Goal: Information Seeking & Learning: Learn about a topic

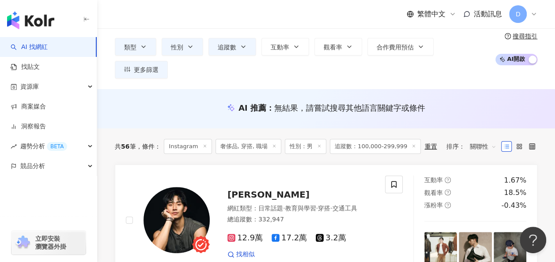
click at [190, 13] on div "繁體中文 活動訊息 D" at bounding box center [326, 14] width 422 height 28
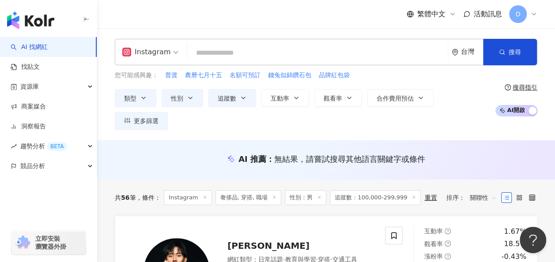
click at [213, 60] on input "search" at bounding box center [317, 53] width 253 height 17
paste input "********"
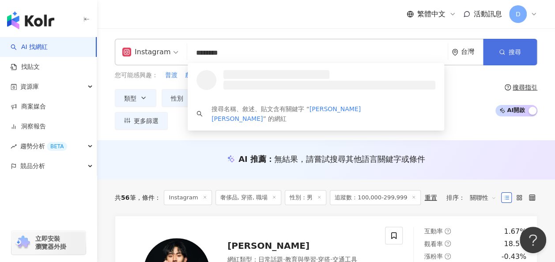
type input "********"
click at [524, 56] on button "搜尋" at bounding box center [510, 52] width 54 height 26
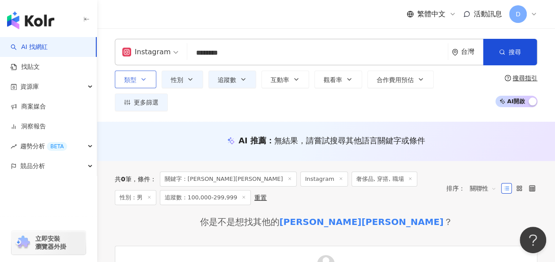
click at [145, 83] on icon "button" at bounding box center [143, 79] width 7 height 7
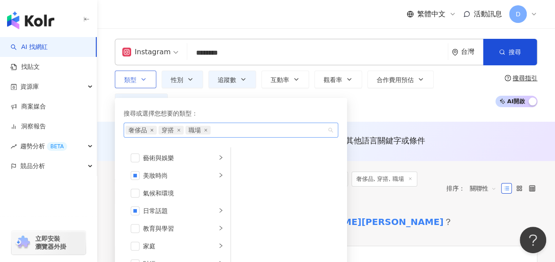
click at [151, 132] on icon "close" at bounding box center [152, 130] width 3 height 3
click at [151, 135] on div "奢侈品 穿搭 職場" at bounding box center [226, 130] width 202 height 9
click at [151, 135] on div "穿搭 職場" at bounding box center [226, 130] width 202 height 9
click at [145, 132] on icon "close" at bounding box center [146, 130] width 4 height 4
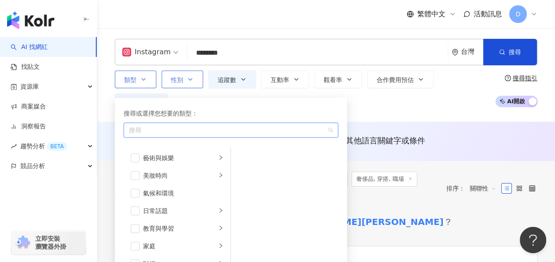
click at [194, 88] on button "性別" at bounding box center [182, 80] width 41 height 18
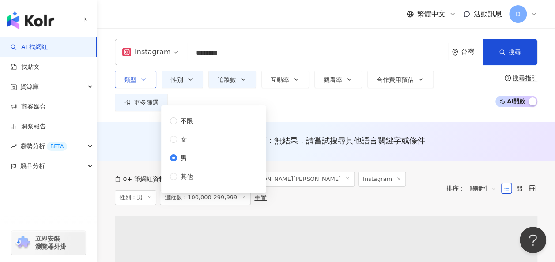
drag, startPoint x: 203, startPoint y: 115, endPoint x: 199, endPoint y: 121, distance: 6.6
click at [203, 117] on div "不限 女 男 其他" at bounding box center [213, 149] width 94 height 77
click at [181, 123] on span "不限" at bounding box center [186, 121] width 19 height 10
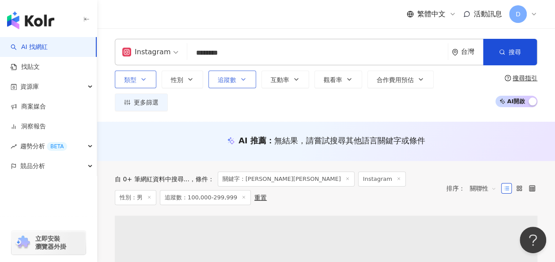
click at [234, 83] on span "追蹤數" at bounding box center [227, 79] width 19 height 7
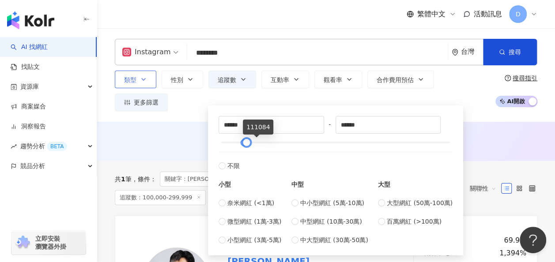
type input "******"
drag, startPoint x: 289, startPoint y: 141, endPoint x: 230, endPoint y: 142, distance: 59.2
click at [231, 142] on div at bounding box center [335, 142] width 229 height 5
type input "*****"
type input "******"
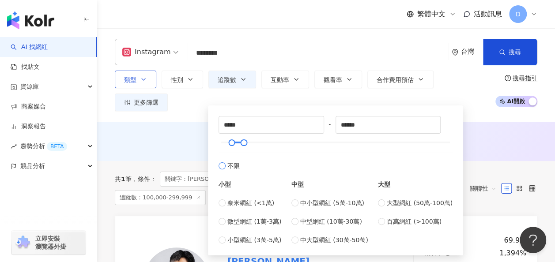
type input "*"
type input "*******"
click at [192, 135] on div "AI 推薦 ： 無結果，請嘗試搜尋其他語言關鍵字或條件" at bounding box center [326, 140] width 422 height 11
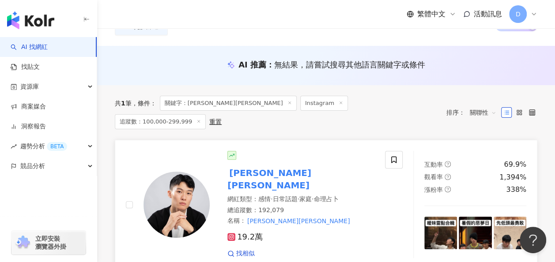
scroll to position [132, 0]
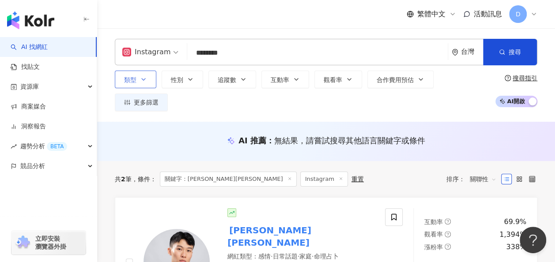
scroll to position [88, 0]
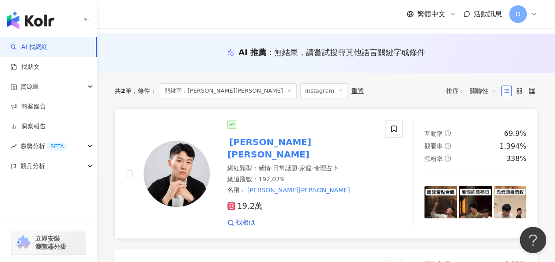
click at [252, 135] on mark "王惟漢Kevin" at bounding box center [269, 148] width 84 height 26
click at [248, 202] on span "19.2萬" at bounding box center [244, 206] width 35 height 9
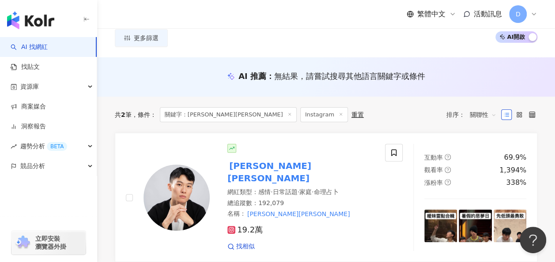
scroll to position [0, 0]
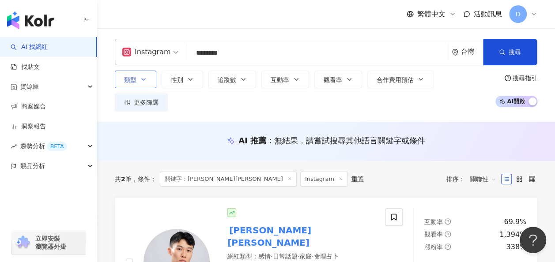
click at [260, 55] on input "********" at bounding box center [317, 53] width 253 height 17
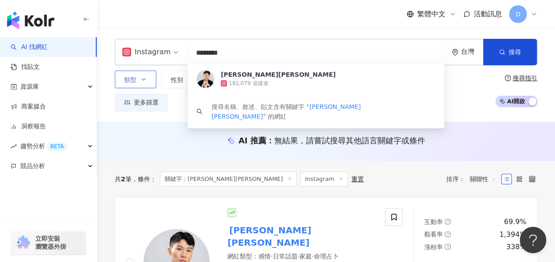
click at [260, 55] on input "********" at bounding box center [317, 53] width 253 height 17
paste input "******"
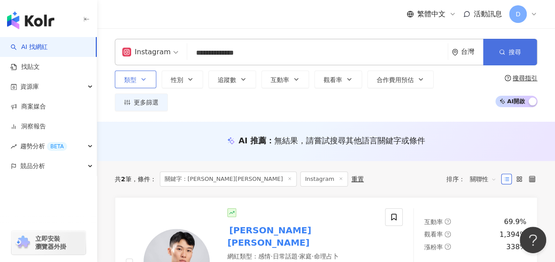
click at [518, 51] on span "搜尋" at bounding box center [515, 52] width 12 height 7
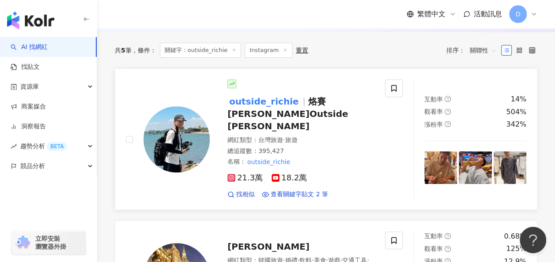
scroll to position [177, 0]
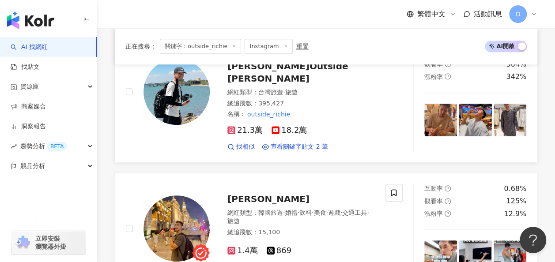
click at [168, 83] on img at bounding box center [176, 92] width 66 height 66
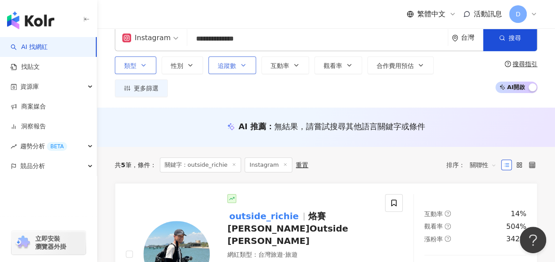
scroll to position [0, 0]
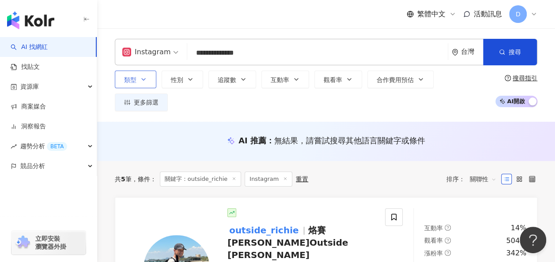
click at [260, 45] on input "**********" at bounding box center [317, 53] width 253 height 17
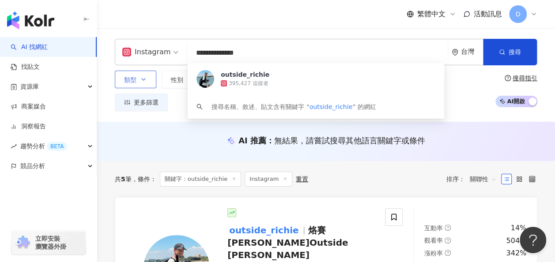
click at [260, 45] on input "**********" at bounding box center [317, 53] width 253 height 17
paste input "search"
type input "**********"
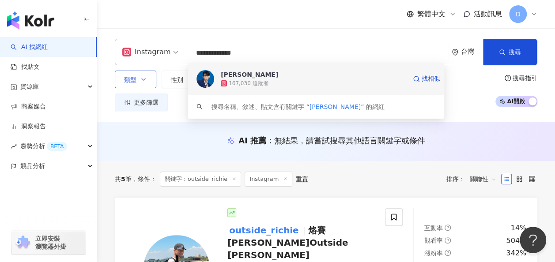
click at [188, 79] on div "劉良成 167,030 追蹤者 找相似" at bounding box center [316, 79] width 256 height 32
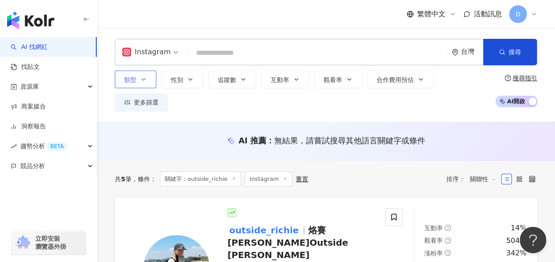
paste input "*********"
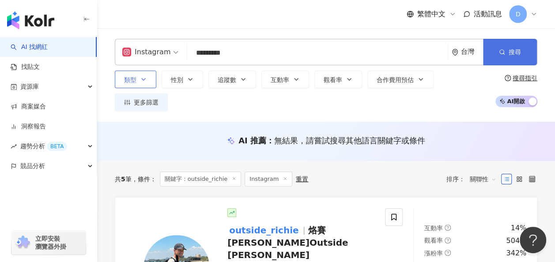
drag, startPoint x: 512, startPoint y: 59, endPoint x: 503, endPoint y: 60, distance: 8.8
click at [513, 59] on button "搜尋" at bounding box center [510, 52] width 54 height 26
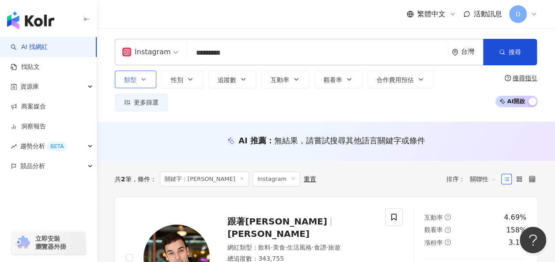
scroll to position [44, 0]
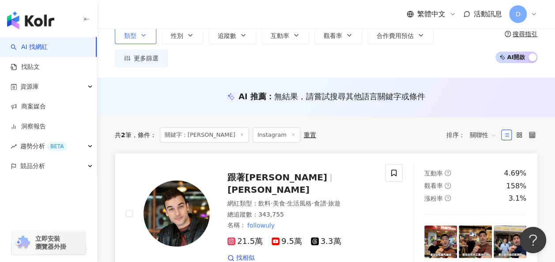
click at [199, 189] on img at bounding box center [176, 214] width 66 height 66
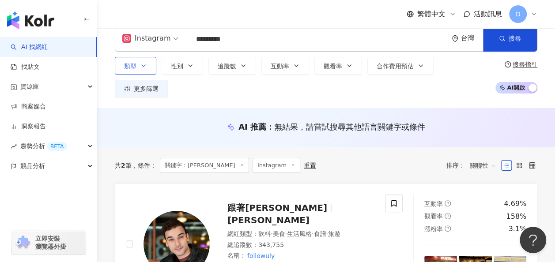
scroll to position [0, 0]
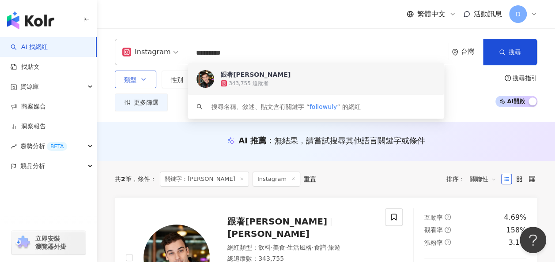
drag, startPoint x: 285, startPoint y: 47, endPoint x: 177, endPoint y: 62, distance: 109.6
click at [177, 62] on div "Instagram ********* 台灣 搜尋 564bca22-8292-4d4d-9246-436c4f582de8 keyword 跟著凱恩 343…" at bounding box center [326, 52] width 422 height 26
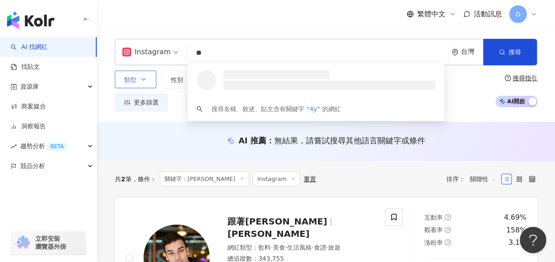
type input "***"
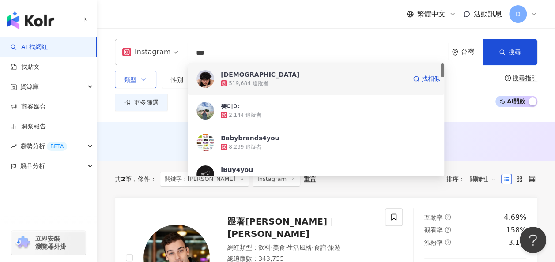
click at [249, 81] on div "519,684 追蹤者" at bounding box center [248, 84] width 39 height 8
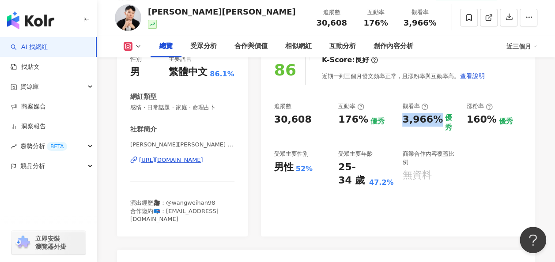
drag, startPoint x: 401, startPoint y: 121, endPoint x: 436, endPoint y: 123, distance: 34.9
click at [436, 123] on div "追蹤數 30,608 互動率 176% 優秀 觀看率 3,966% 優秀 漲粉率 160% 優秀 受眾主要性別 男性 52% 受眾主要年齡 25-34 歲 4…" at bounding box center [398, 144] width 248 height 85
copy div "3,966%"
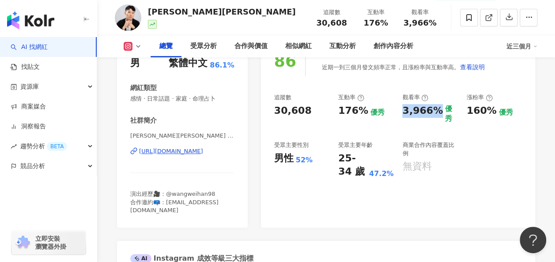
scroll to position [35, 0]
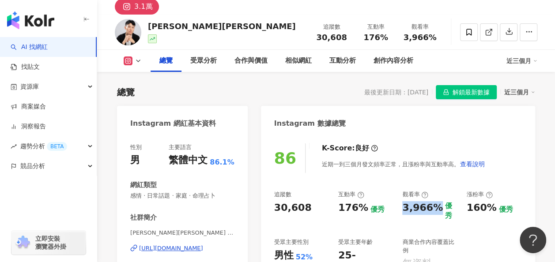
drag, startPoint x: 401, startPoint y: 207, endPoint x: 437, endPoint y: 208, distance: 35.8
click at [437, 208] on div "追蹤數 30,608 互動率 176% 優秀 觀看率 3,966% 優秀 漲粉率 160% 優秀 受眾主要性別 男性 52% 受眾主要年齡 25-34 歲 4…" at bounding box center [398, 233] width 248 height 85
copy div "3,966%"
drag, startPoint x: 338, startPoint y: 208, endPoint x: 361, endPoint y: 209, distance: 23.0
click at [361, 209] on div "176%" at bounding box center [353, 208] width 30 height 14
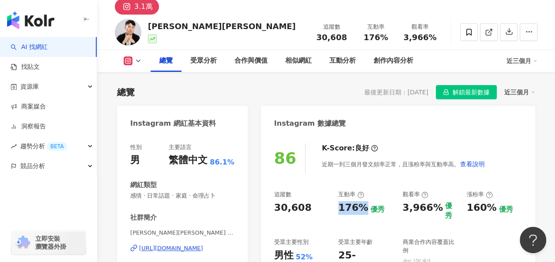
copy div "176%"
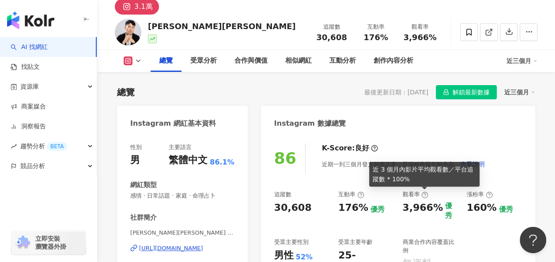
click at [422, 192] on icon at bounding box center [424, 195] width 7 height 7
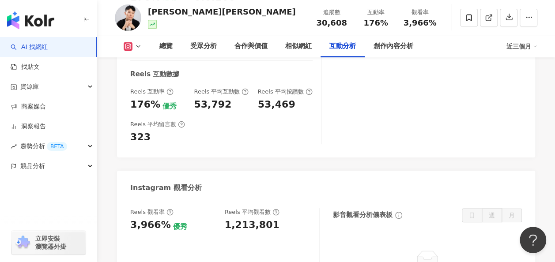
scroll to position [1889, 0]
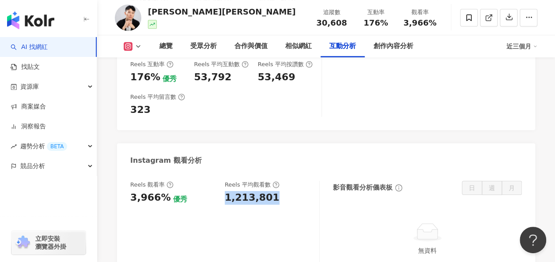
drag, startPoint x: 222, startPoint y: 168, endPoint x: 284, endPoint y: 171, distance: 61.9
click at [284, 181] on div "Reels 觀看率 3,966% 優秀 Reels 平均觀看數 1,213,801" at bounding box center [224, 225] width 189 height 89
copy div "1,213,801"
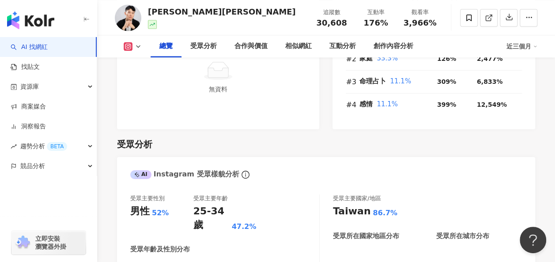
scroll to position [609, 0]
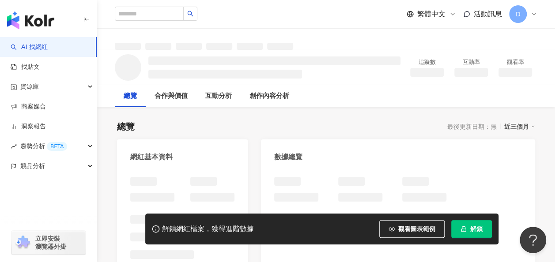
click at [467, 220] on button "解鎖" at bounding box center [471, 229] width 41 height 18
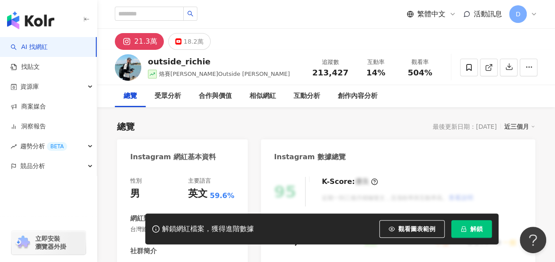
click at [470, 230] on button "解鎖" at bounding box center [471, 229] width 41 height 18
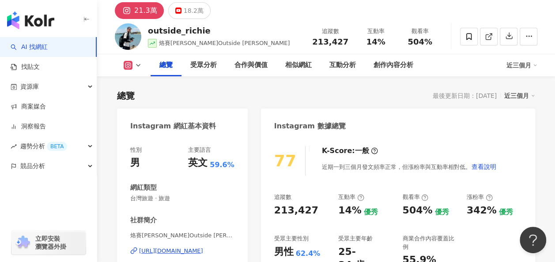
scroll to position [44, 0]
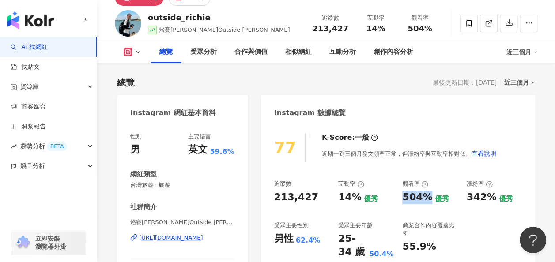
drag, startPoint x: 400, startPoint y: 195, endPoint x: 426, endPoint y: 197, distance: 25.7
click at [426, 197] on div "追蹤數 213,427 互動率 14% 優秀 觀看率 504% 優秀 漲粉率 342% 優秀 受眾主要性別 男性 62.4% 受眾主要年齡 25-34 歲 5…" at bounding box center [398, 219] width 248 height 79
copy div "504%"
click at [345, 199] on div "14%" at bounding box center [349, 198] width 23 height 14
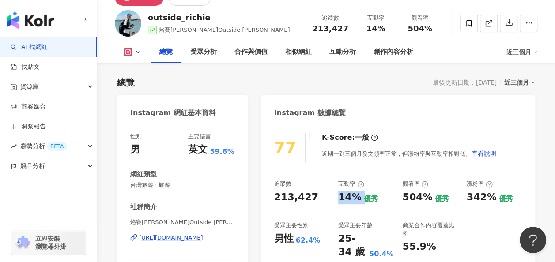
click at [345, 199] on div "14%" at bounding box center [349, 198] width 23 height 14
copy div "14%"
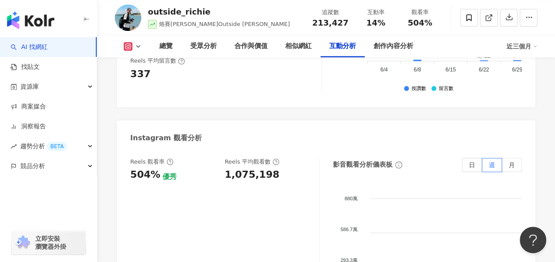
scroll to position [2031, 0]
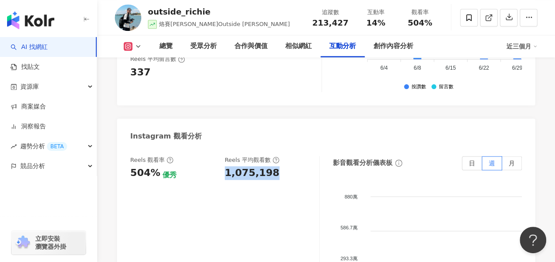
drag, startPoint x: 224, startPoint y: 121, endPoint x: 273, endPoint y: 119, distance: 48.6
click at [273, 166] on div "1,075,198" at bounding box center [268, 173] width 86 height 14
copy div "1,075,198"
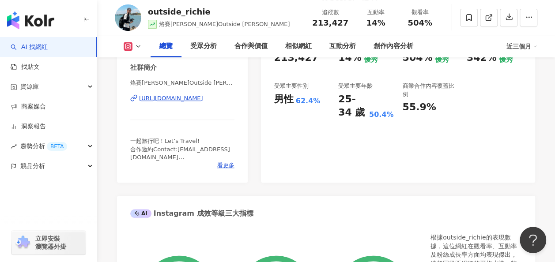
scroll to position [132, 0]
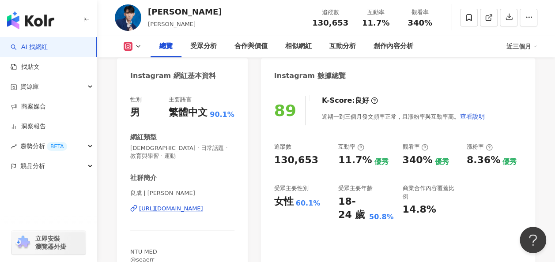
scroll to position [88, 0]
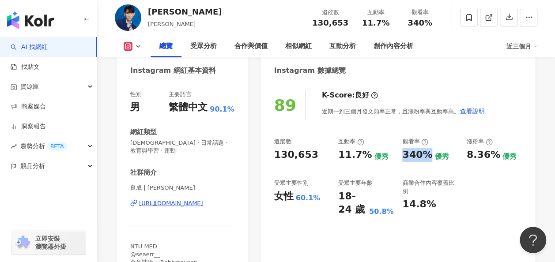
drag, startPoint x: 404, startPoint y: 155, endPoint x: 430, endPoint y: 156, distance: 25.6
click at [430, 156] on div "340% 優秀" at bounding box center [429, 155] width 55 height 14
copy div "340%"
click at [344, 151] on div "11.7%" at bounding box center [355, 155] width 34 height 14
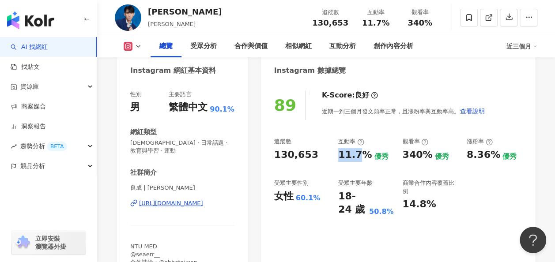
click at [344, 151] on div "11.7%" at bounding box center [355, 155] width 34 height 14
click at [363, 157] on div "11.7%" at bounding box center [355, 155] width 34 height 14
drag, startPoint x: 363, startPoint y: 157, endPoint x: 356, endPoint y: 158, distance: 7.1
click at [356, 158] on div "11.7%" at bounding box center [355, 155] width 34 height 14
drag, startPoint x: 356, startPoint y: 158, endPoint x: 364, endPoint y: 160, distance: 8.2
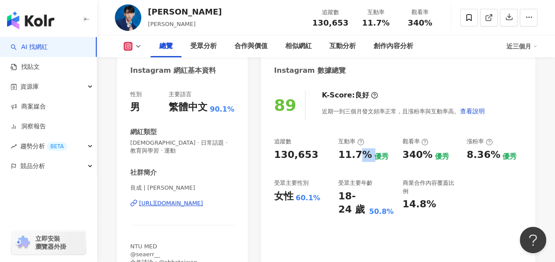
click at [364, 156] on div "11.7%" at bounding box center [355, 155] width 34 height 14
click at [346, 160] on div "11.7%" at bounding box center [355, 155] width 34 height 14
drag, startPoint x: 334, startPoint y: 157, endPoint x: 369, endPoint y: 157, distance: 34.4
click at [369, 157] on div "追蹤數 130,653 互動率 11.7% 優秀 觀看率 340% 優秀 漲粉率 8.36% 優秀 受眾主要性別 女性 60.1% 受眾主要年齡 18-24 …" at bounding box center [398, 177] width 248 height 79
copy div "11.7%"
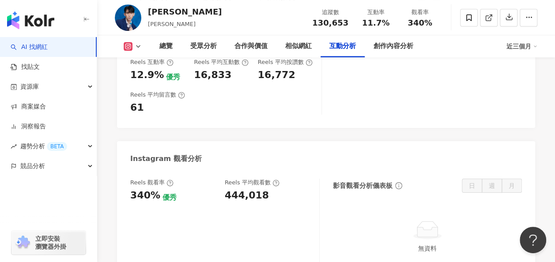
scroll to position [1942, 0]
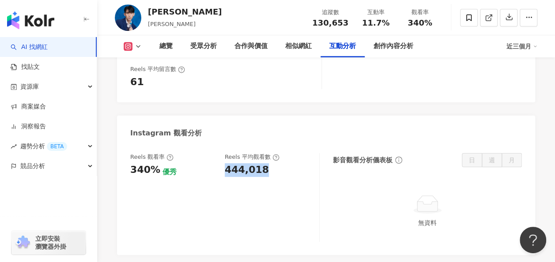
drag, startPoint x: 220, startPoint y: 126, endPoint x: 270, endPoint y: 132, distance: 50.6
click at [270, 153] on div "Reels 觀看率 340% 優秀 Reels 平均觀看數 444,018" at bounding box center [220, 165] width 180 height 24
copy div "444,018"
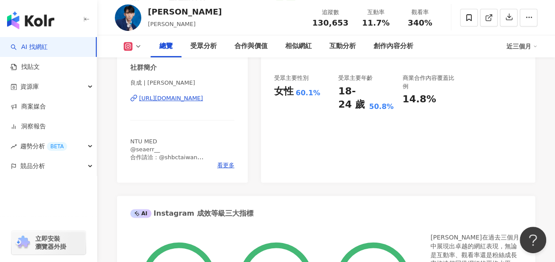
scroll to position [177, 0]
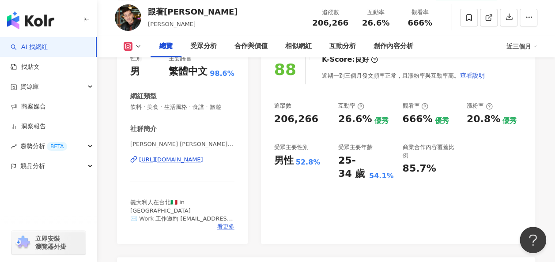
scroll to position [132, 0]
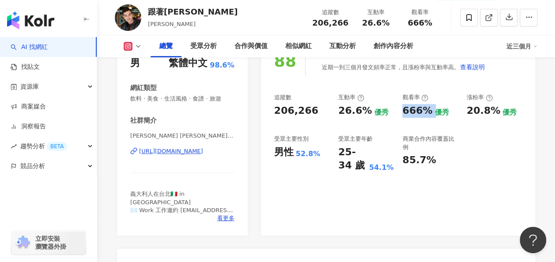
drag, startPoint x: 402, startPoint y: 114, endPoint x: 430, endPoint y: 110, distance: 29.0
click at [430, 110] on div "666% 優秀" at bounding box center [429, 111] width 55 height 14
copy div "666%"
drag, startPoint x: 329, startPoint y: 109, endPoint x: 370, endPoint y: 111, distance: 41.1
click at [370, 111] on div "追蹤數 206,266 互動率 26.6% 優秀 觀看率 666% 優秀 漲粉率 20.8% 優秀 受眾主要性別 男性 52.8% 受眾主要年齡 25-34 …" at bounding box center [398, 133] width 248 height 79
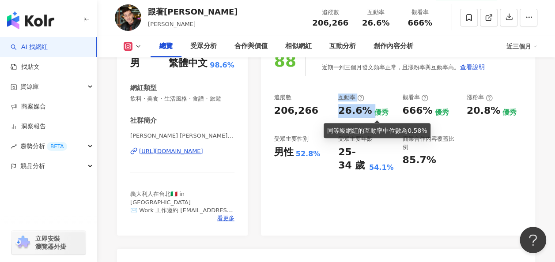
click at [367, 113] on div "26.6%" at bounding box center [355, 111] width 34 height 14
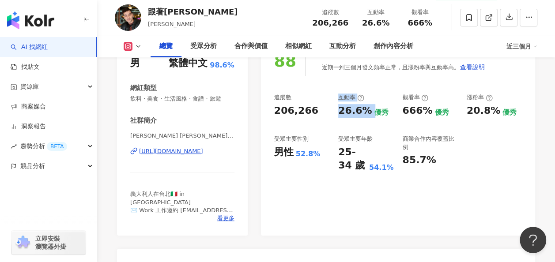
click at [347, 112] on div "26.6%" at bounding box center [355, 111] width 34 height 14
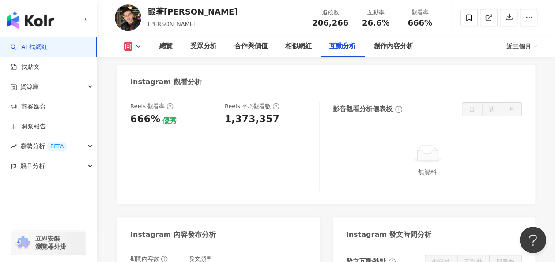
scroll to position [1942, 0]
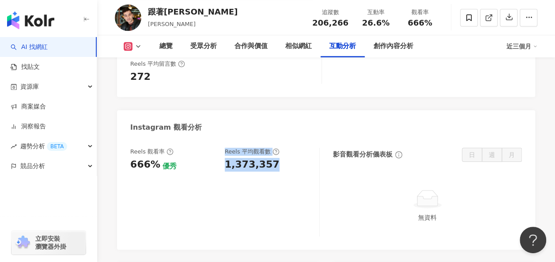
drag, startPoint x: 220, startPoint y: 114, endPoint x: 272, endPoint y: 112, distance: 52.1
click at [272, 148] on div "Reels 觀看率 666% 優秀 Reels 平均觀看數 1,373,357" at bounding box center [220, 160] width 180 height 24
drag, startPoint x: 272, startPoint y: 112, endPoint x: 262, endPoint y: 121, distance: 13.1
click at [273, 148] on div "Reels 觀看率 666% 優秀 Reels 平均觀看數 1,373,357" at bounding box center [224, 192] width 189 height 89
click at [252, 158] on div "1,373,357" at bounding box center [252, 165] width 55 height 14
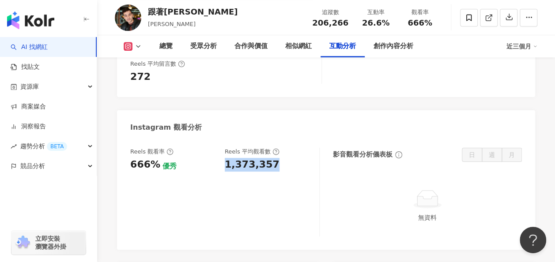
click at [252, 158] on div "1,373,357" at bounding box center [252, 165] width 55 height 14
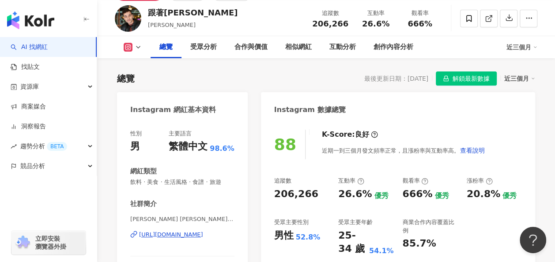
scroll to position [88, 0]
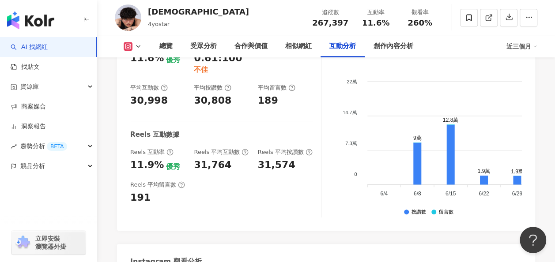
scroll to position [1986, 0]
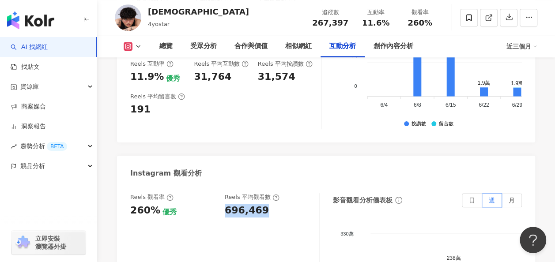
drag, startPoint x: 222, startPoint y: 140, endPoint x: 260, endPoint y: 142, distance: 38.0
click at [260, 193] on div "Reels 觀看率 260% 優秀 [PERSON_NAME] 平均觀看數 696,469" at bounding box center [220, 205] width 180 height 24
copy div "696,469"
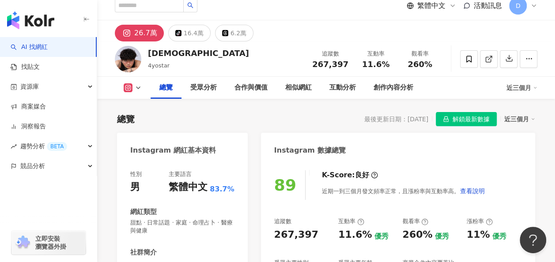
scroll to position [0, 0]
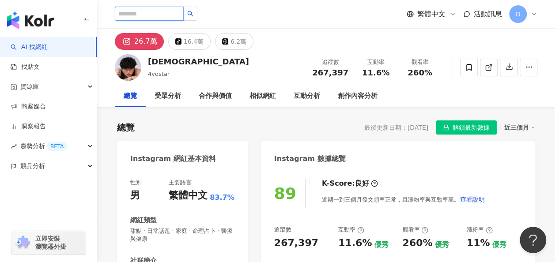
click at [177, 11] on input "search" at bounding box center [149, 14] width 69 height 14
paste input "*****"
type input "*****"
click at [197, 13] on button "button" at bounding box center [190, 14] width 14 height 14
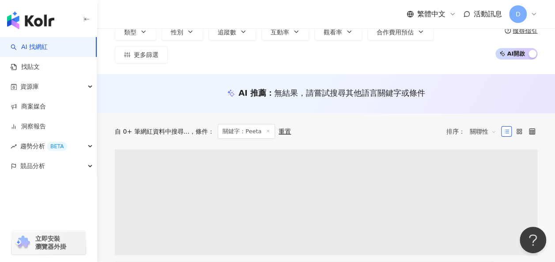
scroll to position [88, 0]
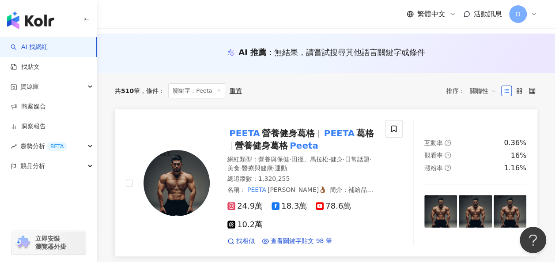
click at [283, 128] on span "營養健身葛格" at bounding box center [288, 133] width 53 height 11
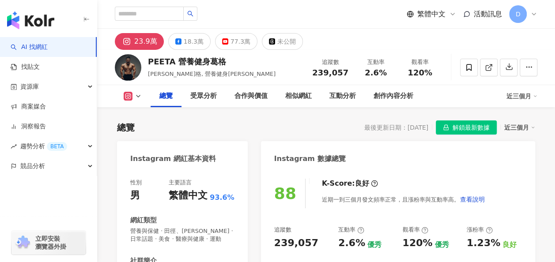
scroll to position [88, 0]
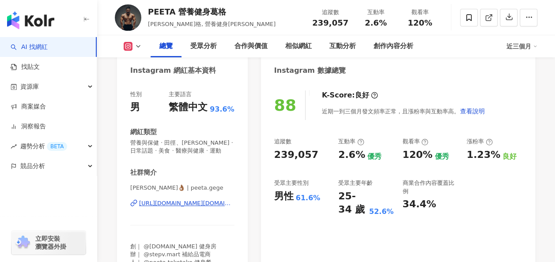
click at [275, 224] on div "88 K-Score : 良好 近期一到三個月發文頻率正常，且漲粉率與互動率高。 查看說明 追蹤數 239,057 互動率 2.6% 優秀 觀看率 120% …" at bounding box center [398, 185] width 274 height 206
drag, startPoint x: 402, startPoint y: 154, endPoint x: 428, endPoint y: 156, distance: 26.5
click at [428, 156] on div "追蹤數 239,057 互動率 2.6% 優秀 觀看率 120% 優秀 漲粉率 1.23% 良好 受眾主要性別 男性 61.6% 受眾主要年齡 25-34 歲…" at bounding box center [398, 177] width 248 height 79
copy div "120%"
drag, startPoint x: 340, startPoint y: 156, endPoint x: 359, endPoint y: 157, distance: 19.0
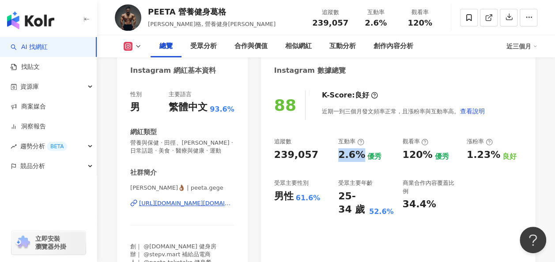
click at [359, 157] on div "追蹤數 239,057 互動率 2.6% 優秀 觀看率 120% 優秀 漲粉率 1.23% 良好 受眾主要性別 男性 61.6% 受眾主要年齡 25-34 歲…" at bounding box center [398, 177] width 248 height 79
copy div "2.6%"
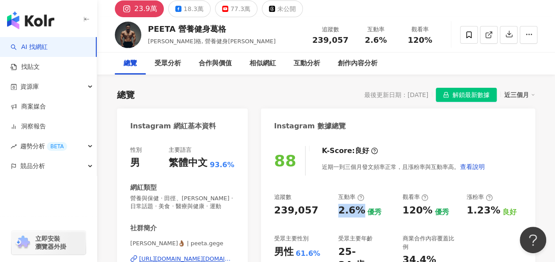
scroll to position [0, 0]
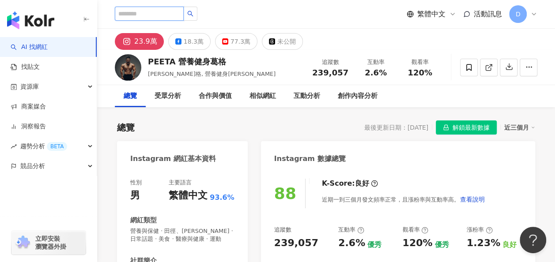
drag, startPoint x: 134, startPoint y: 16, endPoint x: 195, endPoint y: 18, distance: 61.0
click at [135, 16] on input "search" at bounding box center [149, 14] width 69 height 14
paste input "***"
type input "***"
click at [197, 16] on button "button" at bounding box center [190, 14] width 14 height 14
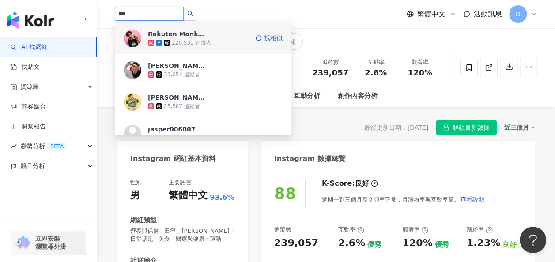
click at [192, 34] on div "Rakuten Monkeys#98 [PERSON_NAME]" at bounding box center [176, 34] width 57 height 9
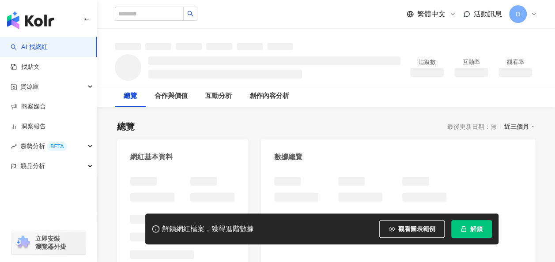
click at [468, 234] on button "解鎖" at bounding box center [471, 229] width 41 height 18
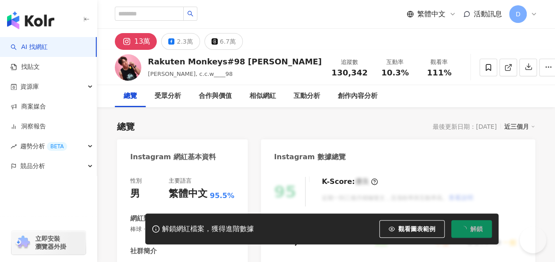
click at [471, 226] on span "解鎖" at bounding box center [476, 229] width 12 height 7
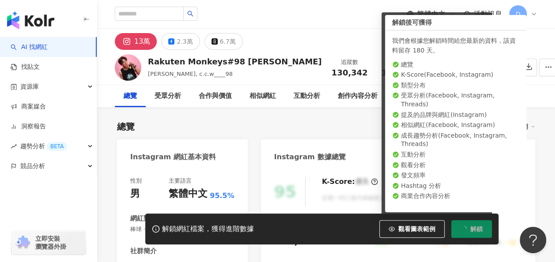
click at [294, 141] on div "Instagram 數據總覽" at bounding box center [398, 153] width 274 height 29
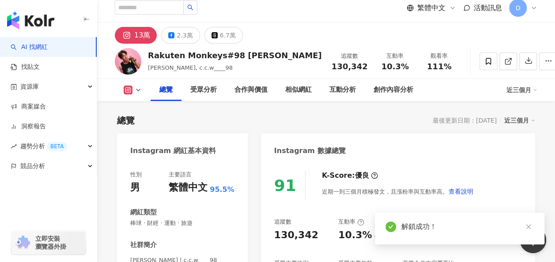
scroll to position [88, 0]
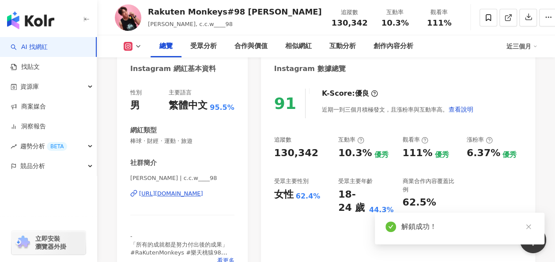
click at [356, 218] on div "91 K-Score : 優良 近期一到三個月積極發文，且漲粉率與互動率高。 查看說明 追蹤數 130,342 互動率 10.3% 優秀 觀看率 111% 優…" at bounding box center [398, 179] width 274 height 198
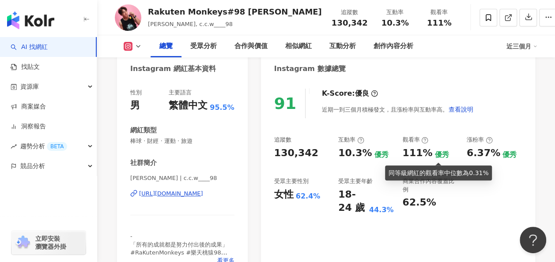
click at [334, 229] on div "91 K-Score : 優良 近期一到三個月積極發文，且漲粉率與互動率高。 查看說明 追蹤數 130,342 互動率 10.3% 優秀 觀看率 111% 優…" at bounding box center [398, 179] width 274 height 198
click at [466, 229] on div "91 K-Score : 優良 近期一到三個月積極發文，且漲粉率與互動率高。 查看說明 追蹤數 130,342 互動率 10.3% 優秀 觀看率 111% 優…" at bounding box center [398, 179] width 274 height 198
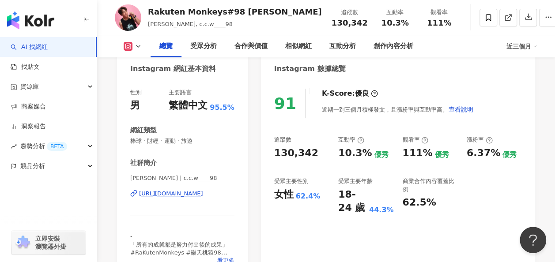
click at [417, 177] on div "追蹤數 130,342 互動率 10.3% 優秀 觀看率 111% 優秀 漲粉率 6.37% 優秀 受眾主要性別 女性 62.4% 受眾主要年齡 18-24 …" at bounding box center [398, 175] width 248 height 79
click at [416, 155] on div "111%" at bounding box center [417, 154] width 30 height 14
copy div "111%"
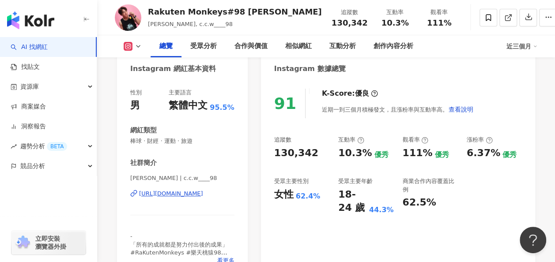
click at [352, 153] on div "10.3%" at bounding box center [355, 154] width 34 height 14
click at [352, 154] on div "10.3%" at bounding box center [355, 154] width 34 height 14
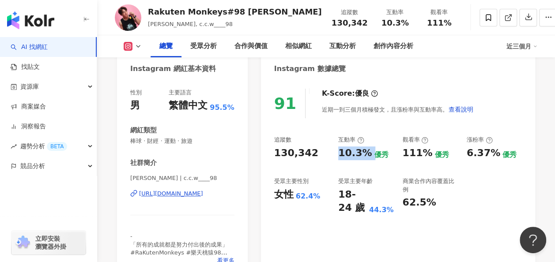
copy div "10.3%"
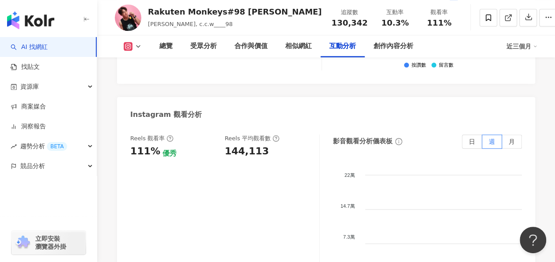
scroll to position [1942, 0]
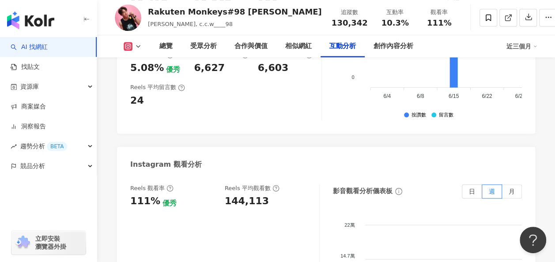
click at [247, 195] on div "144,113" at bounding box center [247, 202] width 44 height 14
click at [245, 195] on div "144,113" at bounding box center [247, 202] width 44 height 14
copy div "144,113"
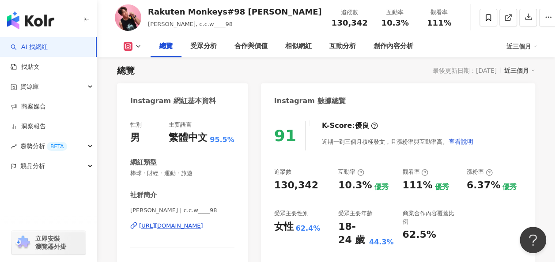
scroll to position [88, 0]
